Goal: Information Seeking & Learning: Learn about a topic

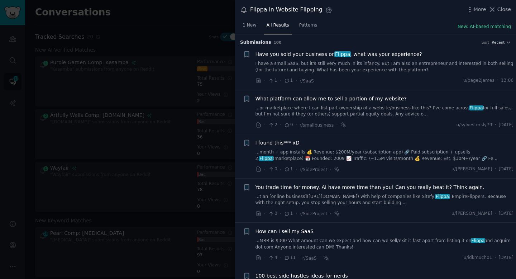
scroll to position [345, 0]
click at [410, 11] on div "Flippa in Website Flipping Settings More Close" at bounding box center [375, 10] width 271 height 10
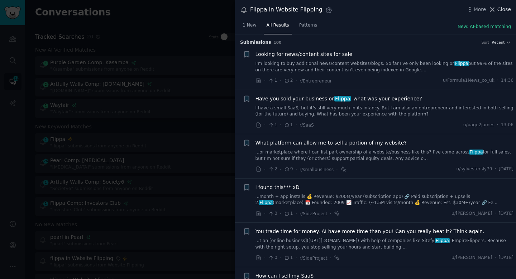
click at [493, 10] on icon at bounding box center [493, 10] width 4 height 4
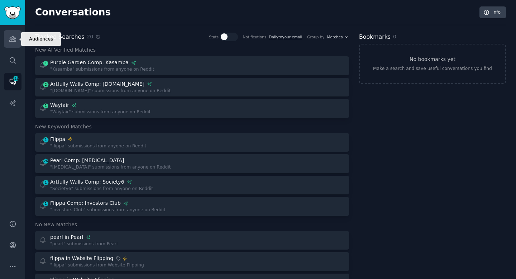
click at [13, 39] on icon "Sidebar" at bounding box center [13, 39] width 8 height 8
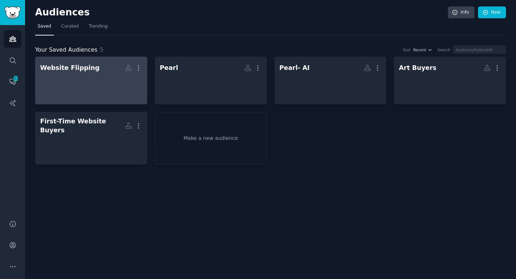
click at [116, 99] on div at bounding box center [91, 86] width 102 height 25
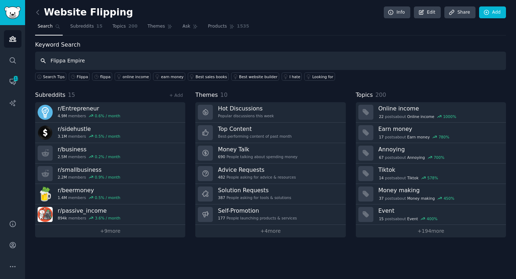
drag, startPoint x: 65, startPoint y: 60, endPoint x: 42, endPoint y: 60, distance: 22.9
click at [42, 60] on input "Flippa Empire" at bounding box center [270, 61] width 471 height 18
click at [82, 61] on input "Empire" at bounding box center [270, 61] width 471 height 18
paste input "Empire Flippers What people say: Empire Flippers is frequently mentioned as the…"
type input "Empire Flippers"
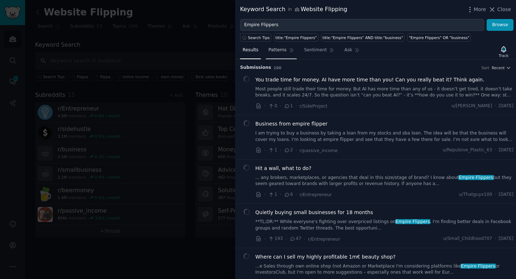
click at [276, 52] on span "Patterns" at bounding box center [278, 50] width 18 height 6
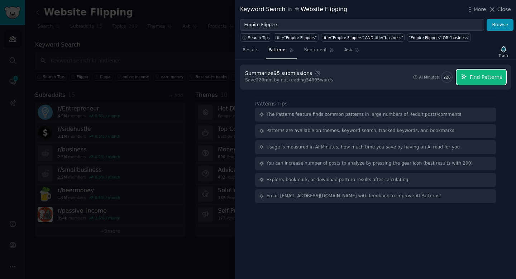
click at [479, 78] on span "Find Patterns" at bounding box center [486, 78] width 33 height 8
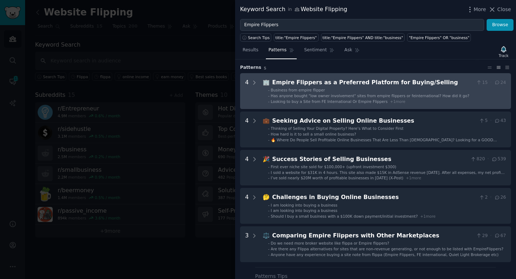
scroll to position [18, 0]
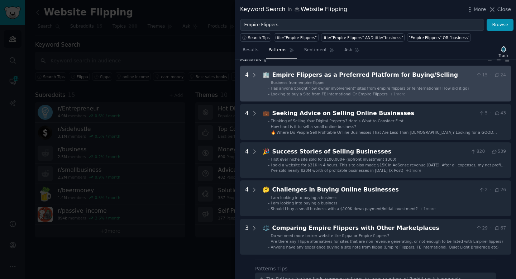
click at [400, 74] on div "Empire Flippers as a Preferred Platform for Buying/Selling" at bounding box center [373, 75] width 201 height 9
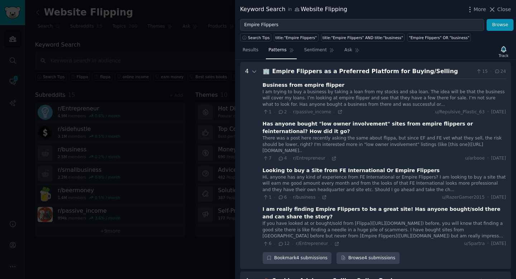
scroll to position [27, 0]
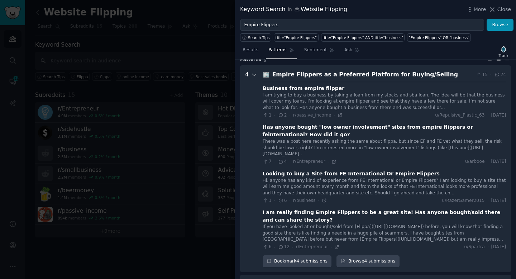
click at [324, 87] on div "Business from empire flipper" at bounding box center [304, 89] width 82 height 8
click at [365, 261] on link "Browse 4 submissions" at bounding box center [368, 261] width 63 height 12
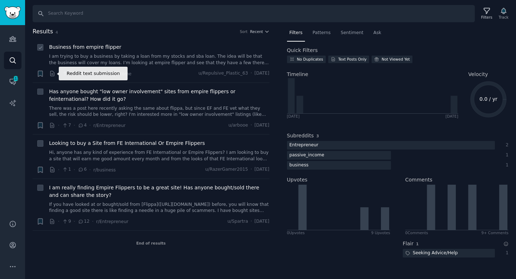
click at [52, 75] on icon at bounding box center [52, 73] width 6 height 6
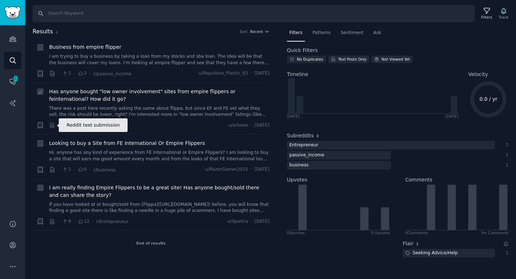
click at [52, 126] on icon at bounding box center [53, 125] width 4 height 5
click at [52, 125] on icon at bounding box center [52, 125] width 6 height 6
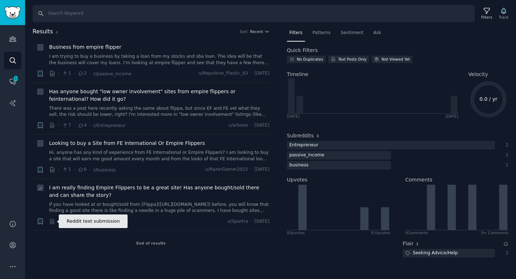
click at [54, 220] on icon at bounding box center [53, 221] width 4 height 5
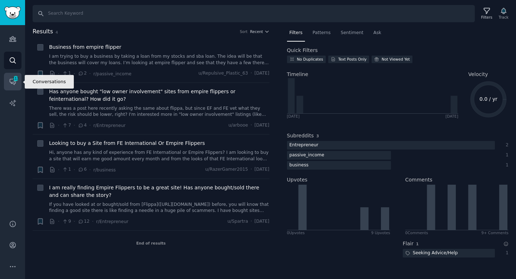
click at [16, 80] on span "113" at bounding box center [16, 78] width 6 height 5
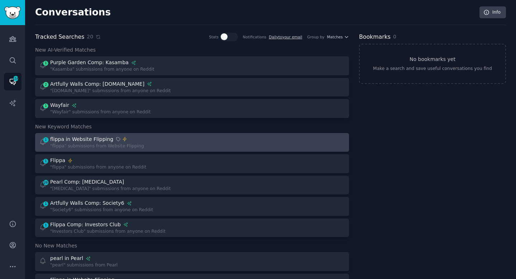
click at [114, 144] on div ""flippa" submissions from Website Flipping" at bounding box center [97, 146] width 94 height 6
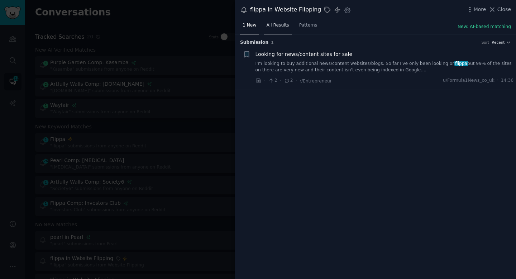
click at [278, 26] on span "All Results" at bounding box center [277, 25] width 23 height 6
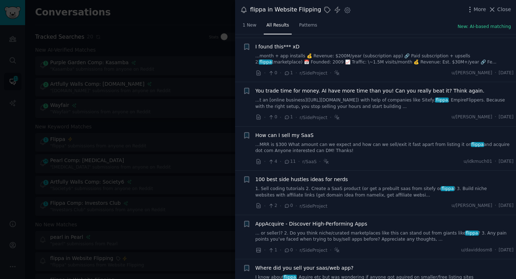
scroll to position [140, 0]
